Goal: Information Seeking & Learning: Learn about a topic

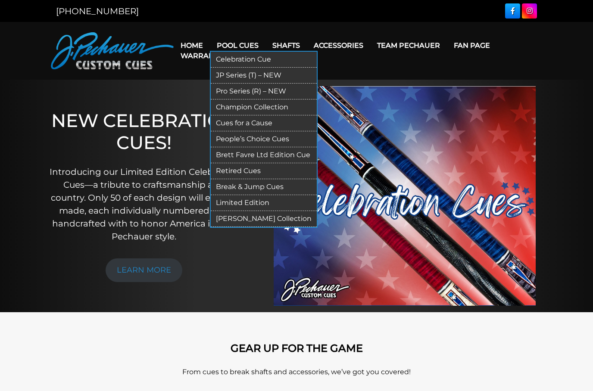
click at [297, 89] on link "Pro Series (R) – NEW" at bounding box center [264, 92] width 106 height 16
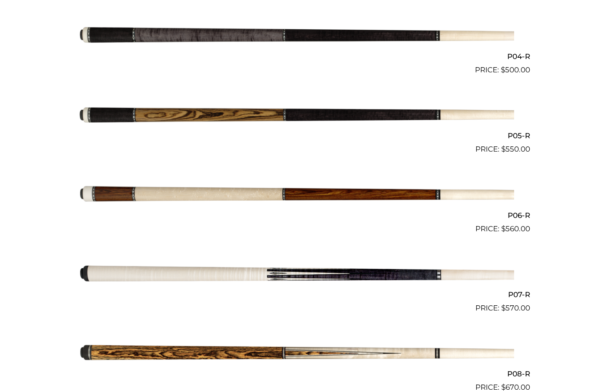
scroll to position [515, 0]
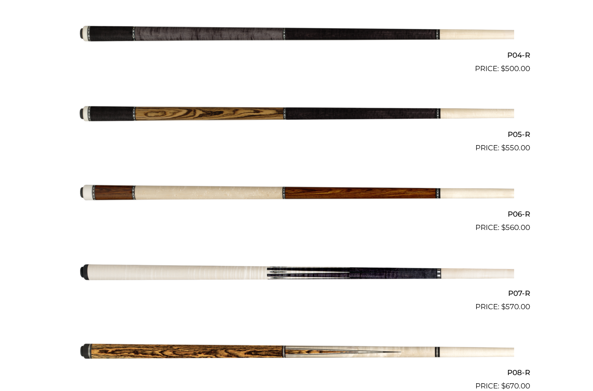
click at [496, 347] on img at bounding box center [296, 352] width 435 height 72
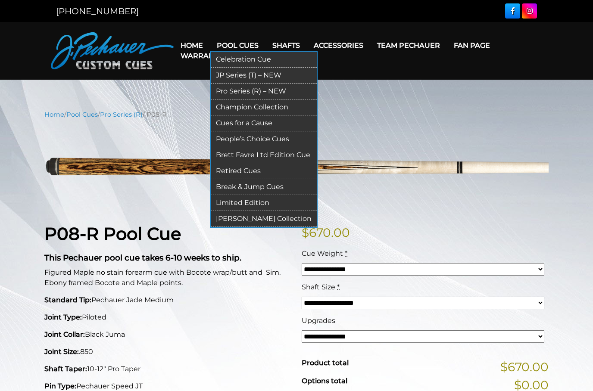
click at [297, 73] on link "JP Series (T) – NEW" at bounding box center [264, 76] width 106 height 16
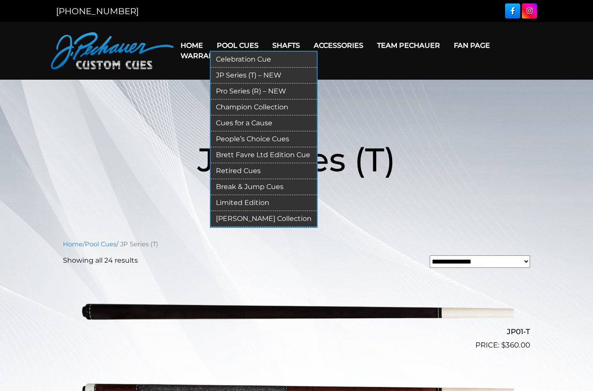
click at [296, 104] on link "Champion Collection" at bounding box center [264, 108] width 106 height 16
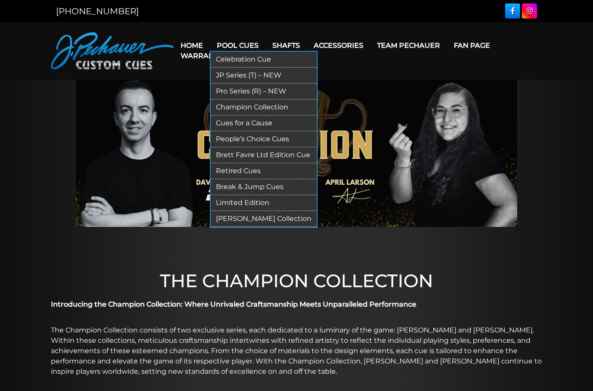
click at [281, 121] on link "Cues for a Cause" at bounding box center [264, 124] width 106 height 16
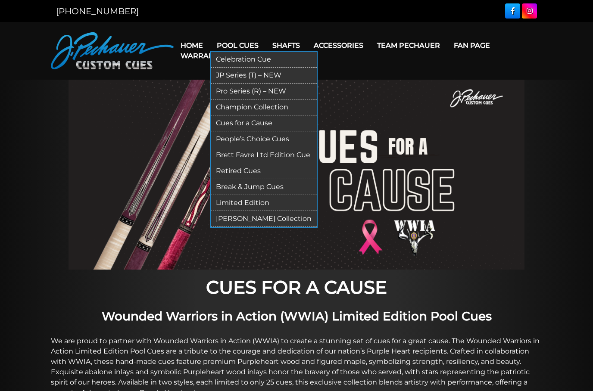
click at [299, 152] on link "Brett Favre Ltd Edition Cue" at bounding box center [264, 155] width 106 height 16
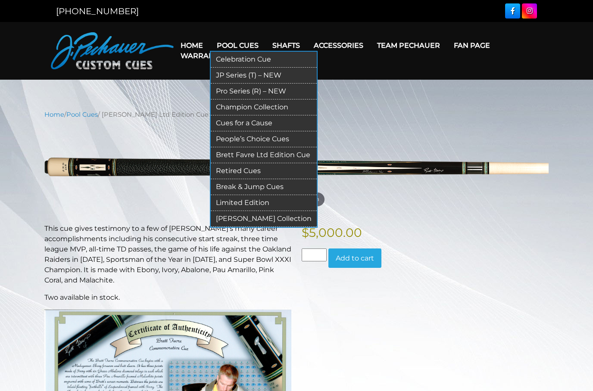
click at [290, 198] on link "Limited Edition" at bounding box center [264, 203] width 106 height 16
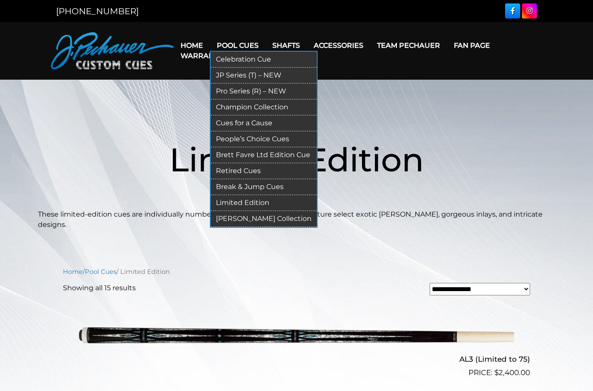
click at [286, 215] on link "[PERSON_NAME] Collection" at bounding box center [264, 219] width 106 height 16
